Goal: Task Accomplishment & Management: Manage account settings

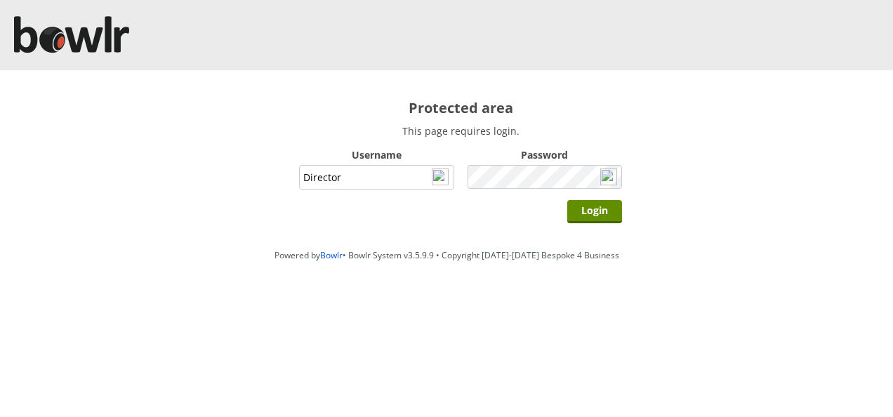
type input "Director"
click at [567, 200] on input "Login" at bounding box center [594, 211] width 55 height 23
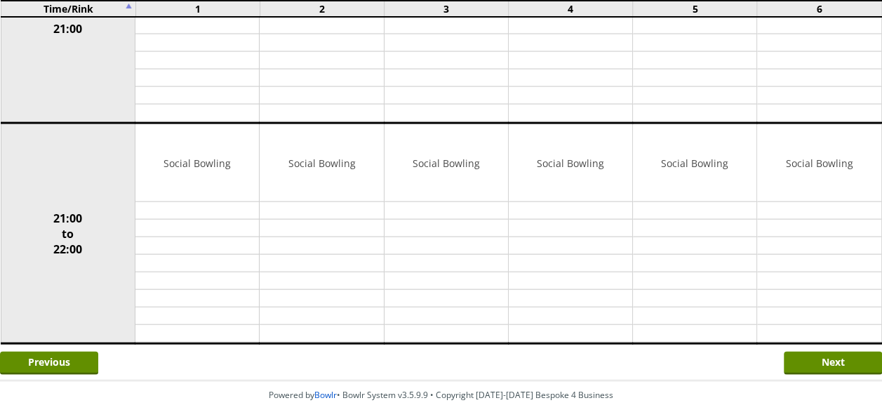
scroll to position [1430, 0]
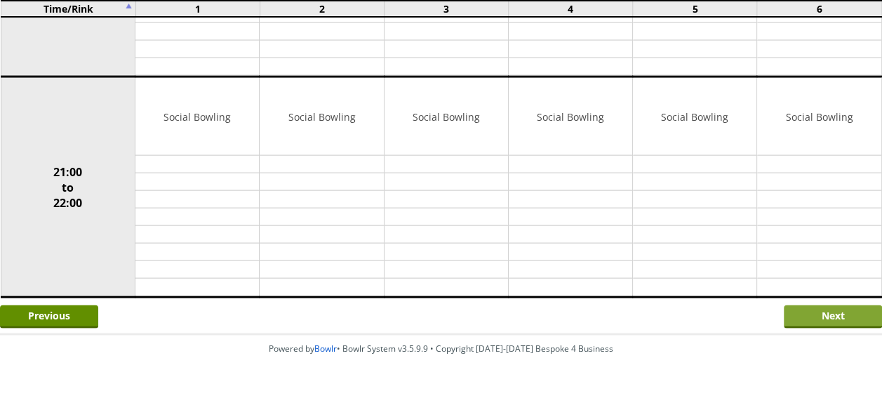
click at [810, 305] on input "Next" at bounding box center [833, 316] width 98 height 23
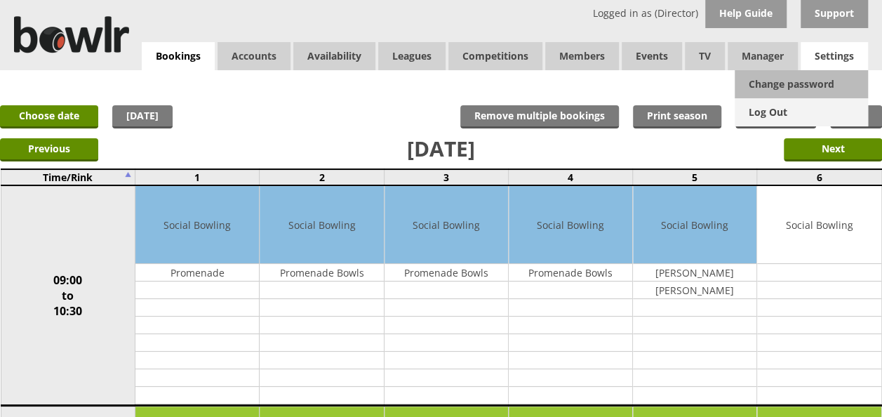
click at [768, 112] on link "Log Out" at bounding box center [801, 112] width 133 height 28
